Goal: Use online tool/utility: Utilize a website feature to perform a specific function

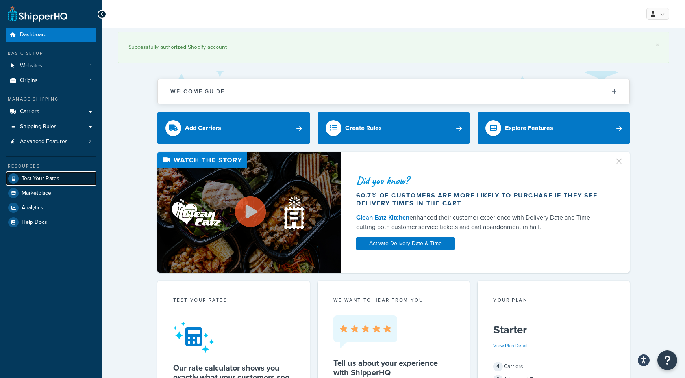
click at [30, 181] on span "Test Your Rates" at bounding box center [41, 178] width 38 height 7
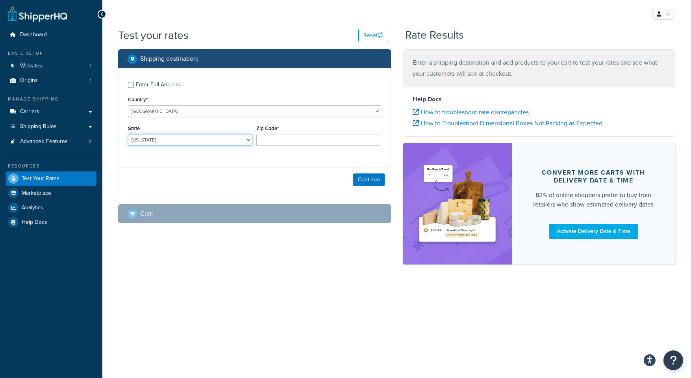
click at [173, 139] on select "[US_STATE] [US_STATE] [US_STATE] [US_STATE] [US_STATE] Armed Forces Americas Ar…" at bounding box center [190, 140] width 124 height 12
select select "IL"
click at [272, 135] on input "Zip Code*" at bounding box center [318, 140] width 124 height 12
type input "60804"
click at [358, 176] on button "Continue" at bounding box center [369, 179] width 32 height 13
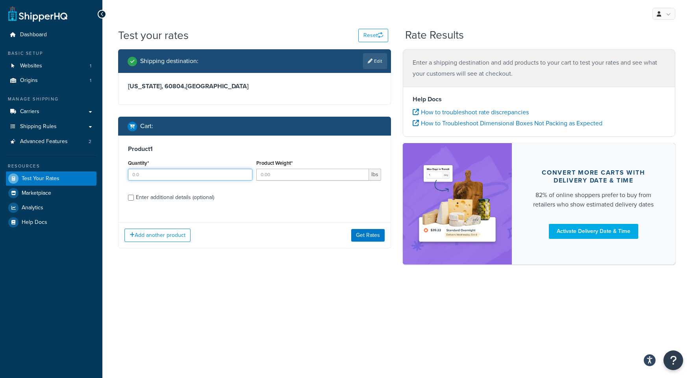
click at [178, 179] on input "Quantity*" at bounding box center [190, 175] width 124 height 12
type input "1"
click at [276, 177] on input "Product Weight*" at bounding box center [312, 175] width 112 height 12
type input "55"
click at [365, 235] on button "Get Rates" at bounding box center [367, 235] width 33 height 13
